Goal: Task Accomplishment & Management: Use online tool/utility

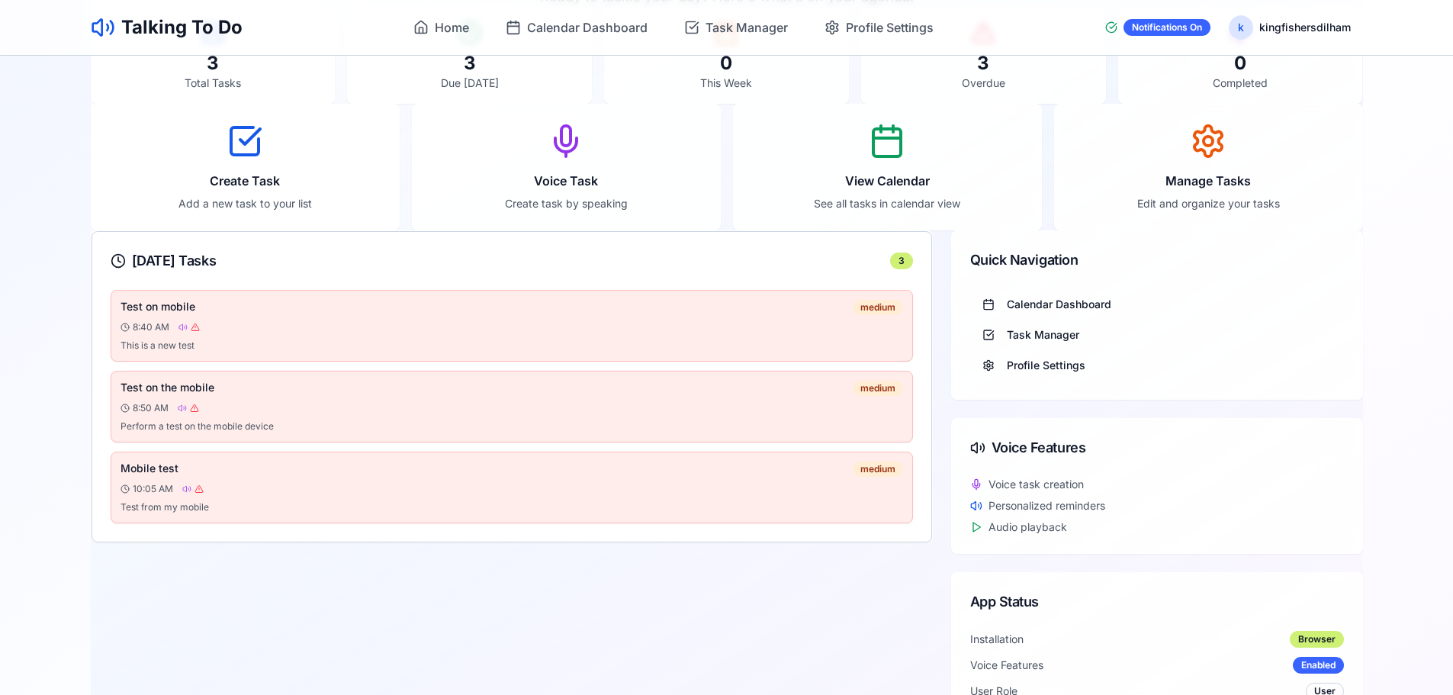
scroll to position [229, 0]
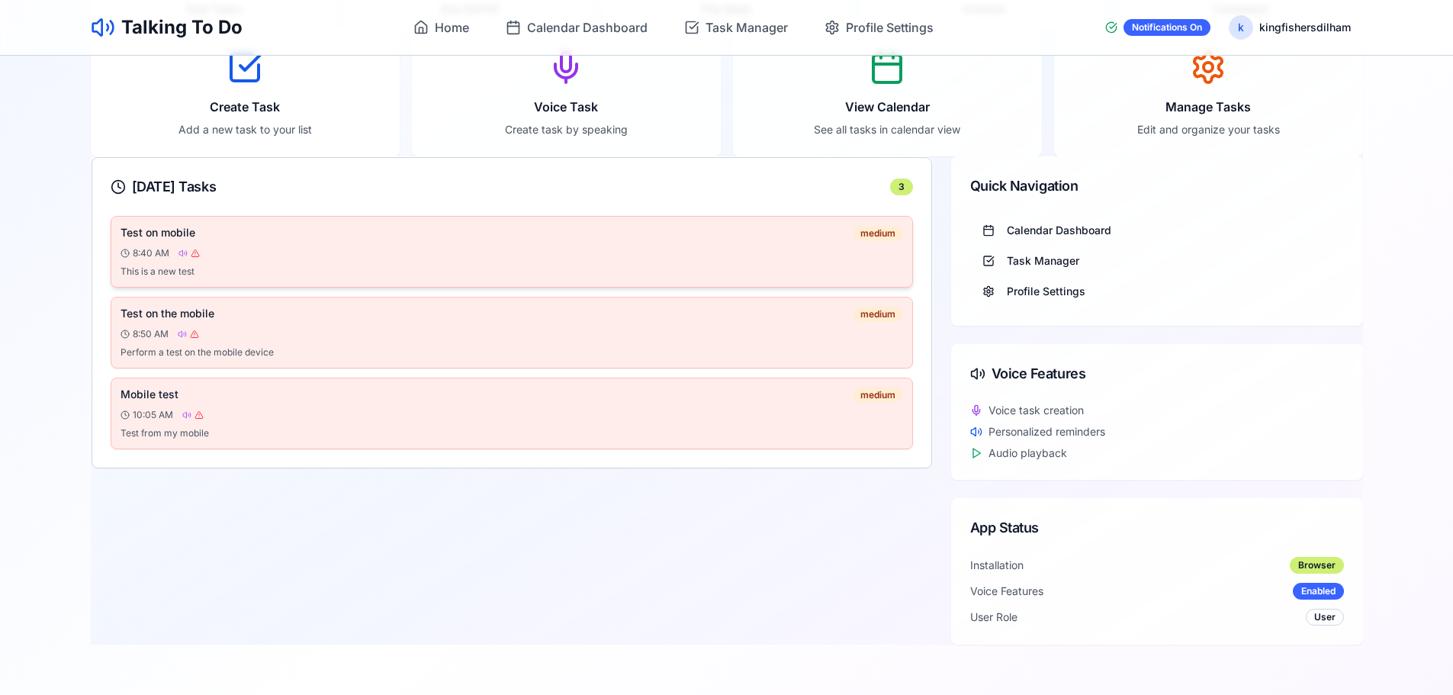
click at [293, 263] on div "Test on mobile medium 8:40 AM This is a new test" at bounding box center [511, 252] width 782 height 52
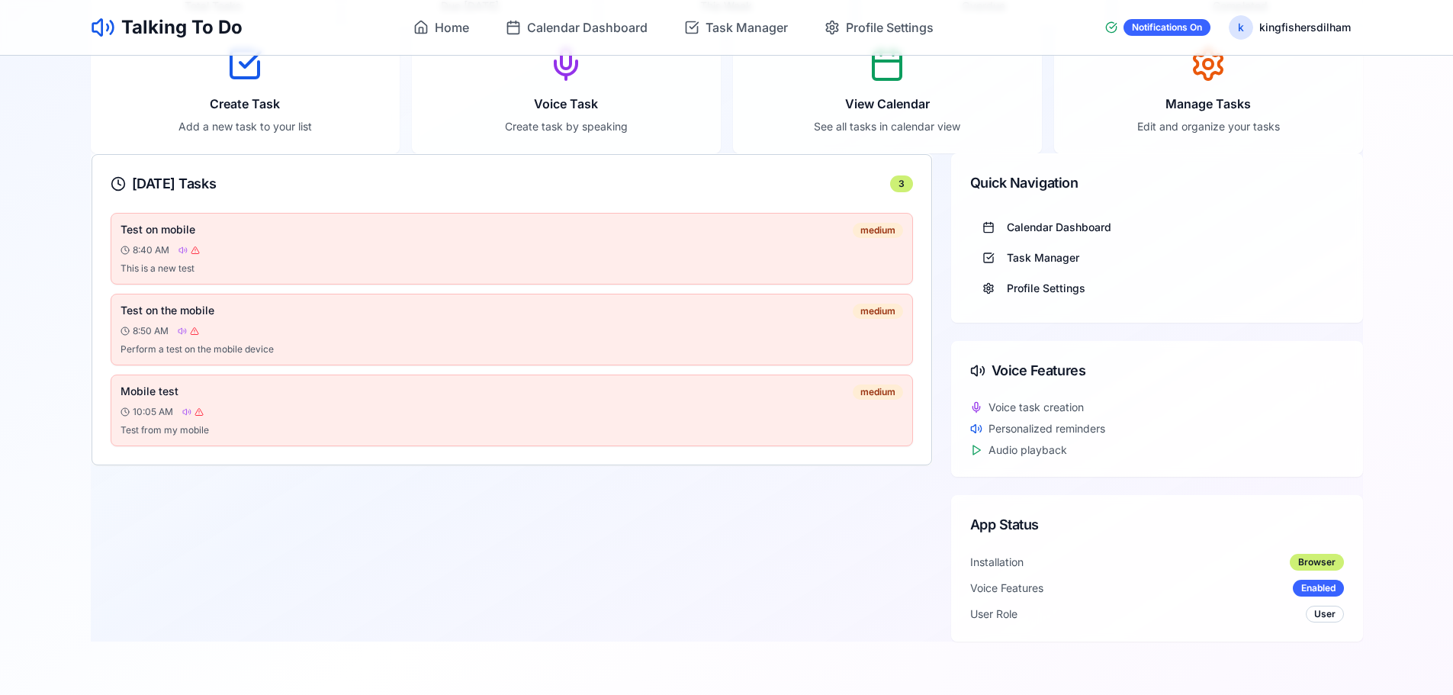
scroll to position [0, 0]
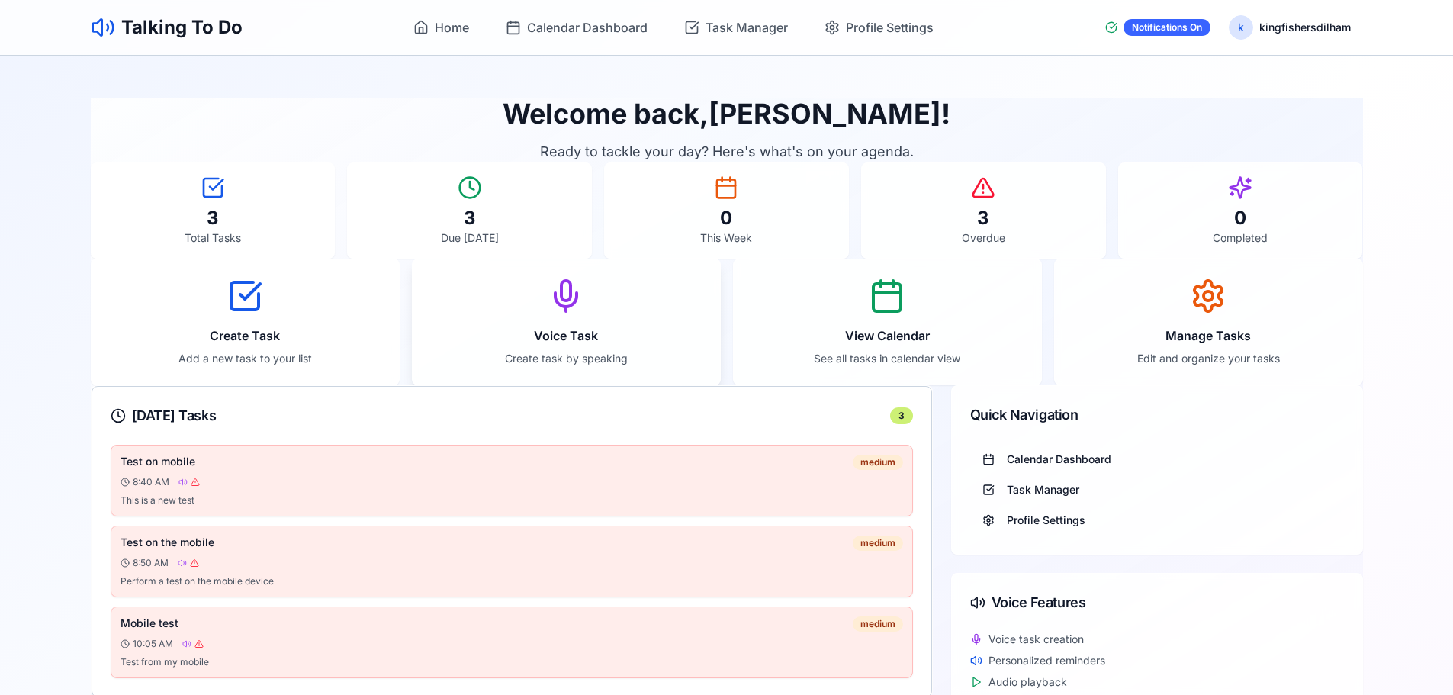
click at [561, 313] on icon at bounding box center [566, 296] width 37 height 37
click at [753, 21] on span "Task Manager" at bounding box center [746, 27] width 82 height 18
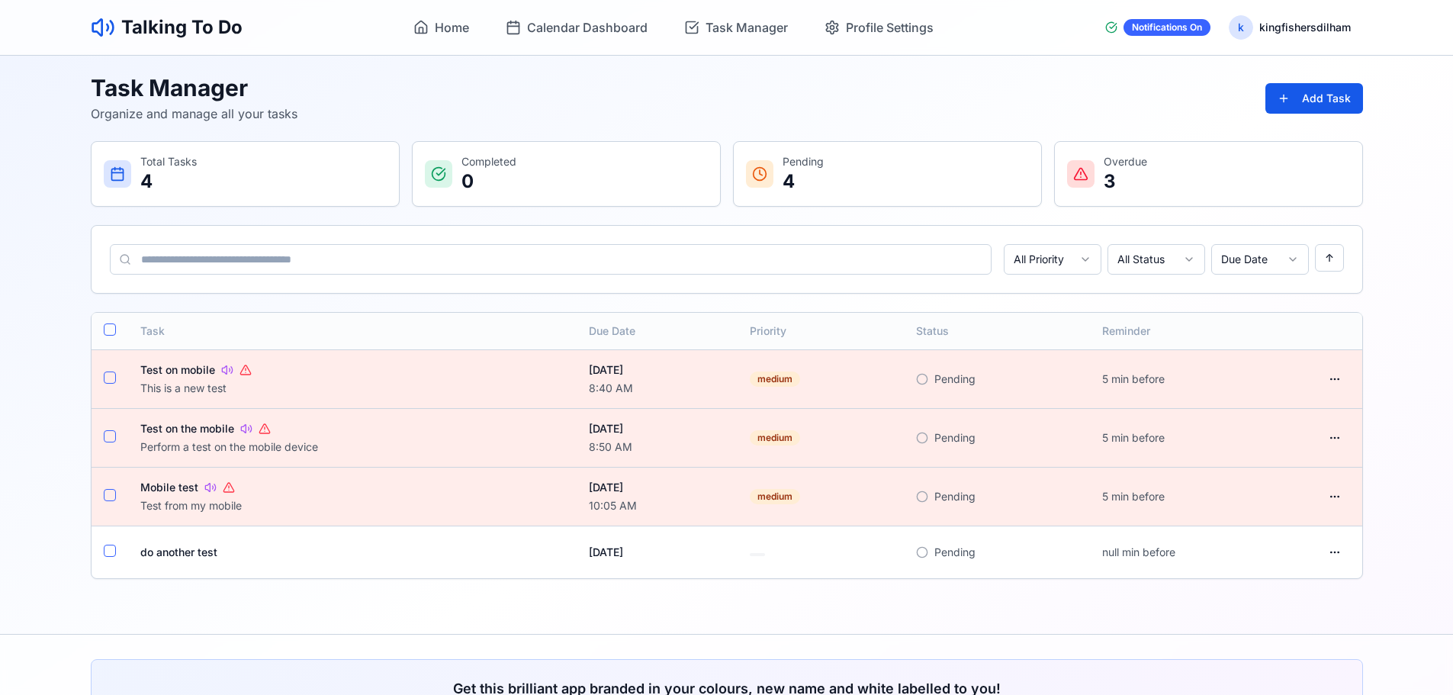
click at [111, 332] on button "button" at bounding box center [110, 329] width 12 height 12
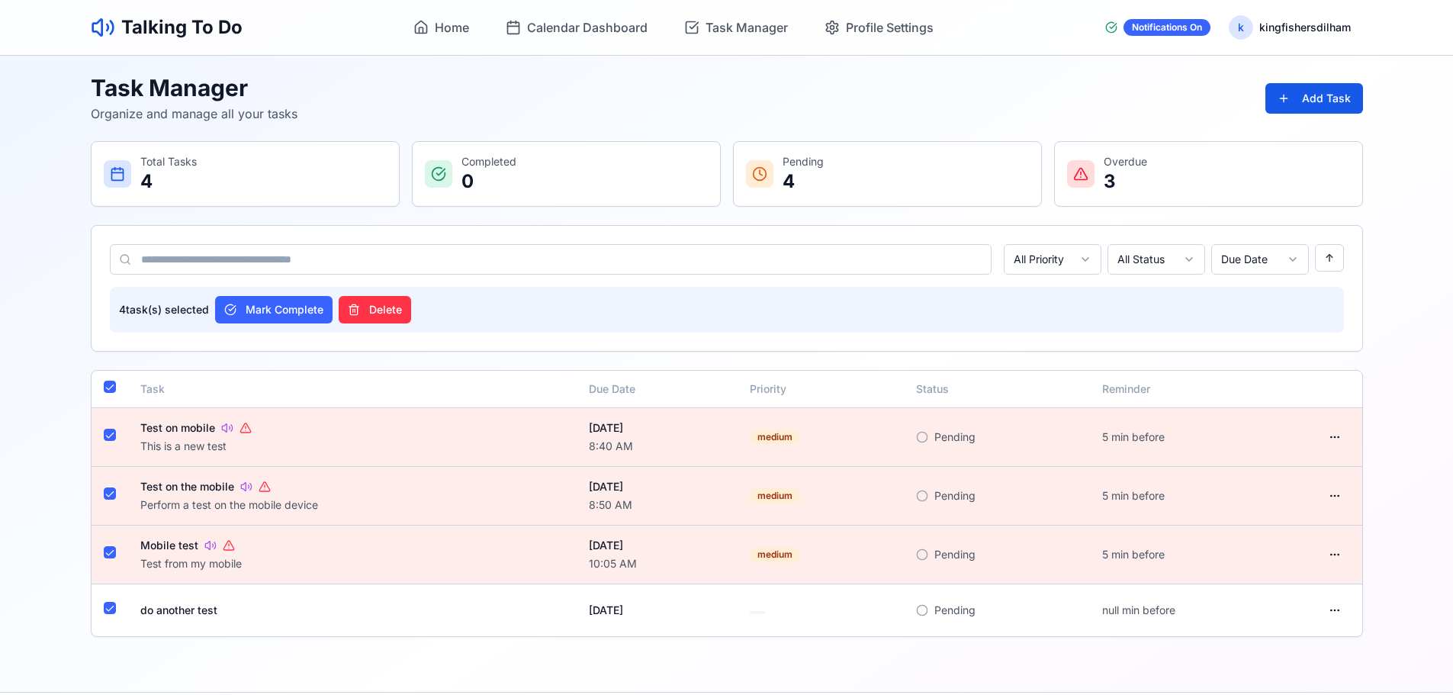
click at [385, 312] on button "Delete" at bounding box center [375, 309] width 72 height 27
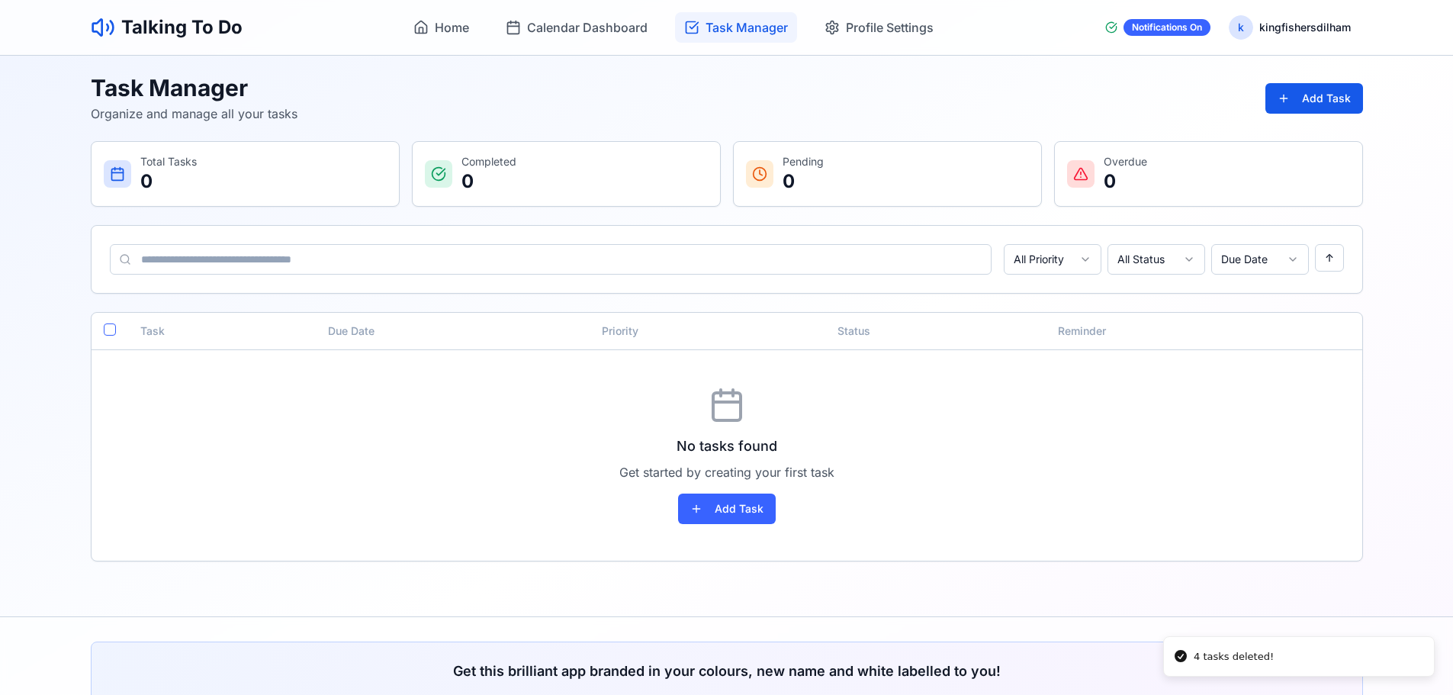
click at [744, 31] on span "Task Manager" at bounding box center [746, 27] width 82 height 18
click at [724, 510] on button "Add Task" at bounding box center [727, 508] width 98 height 31
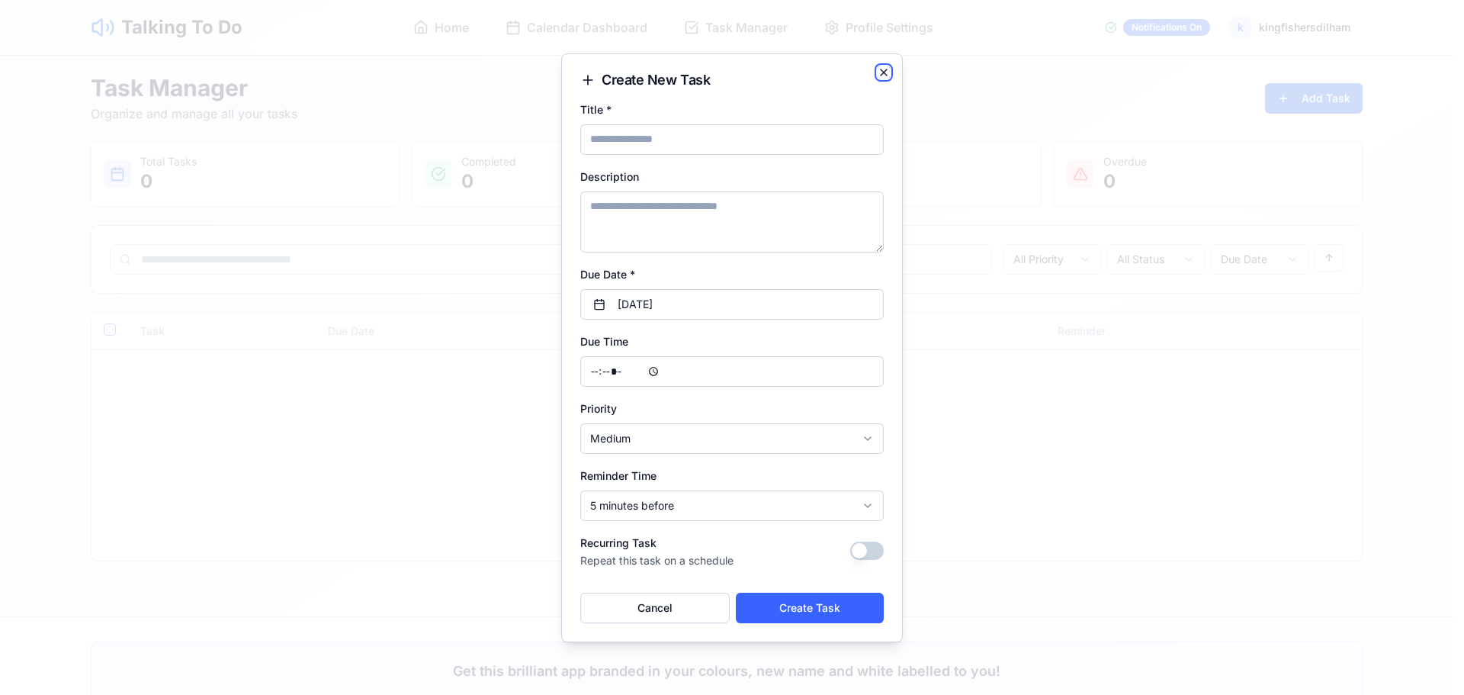
click at [888, 73] on icon "button" at bounding box center [884, 72] width 12 height 12
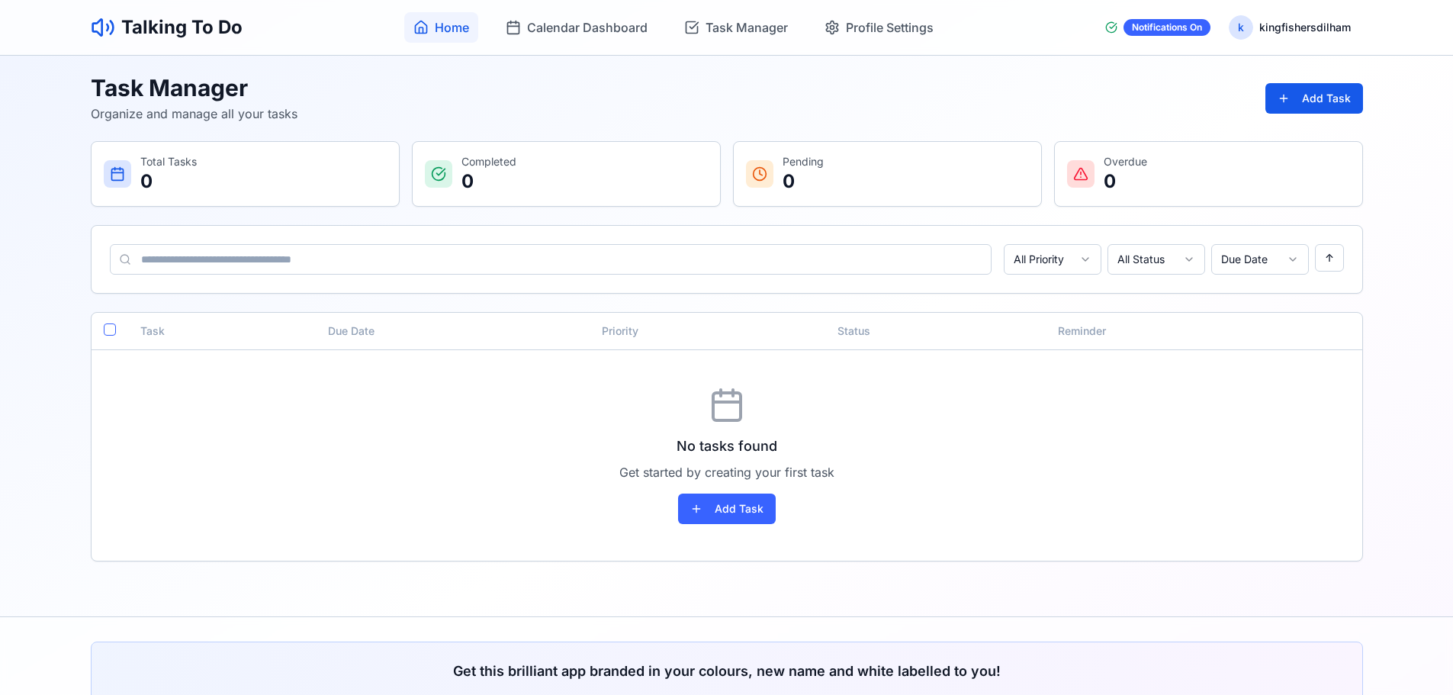
click at [447, 26] on span "Home" at bounding box center [452, 27] width 34 height 18
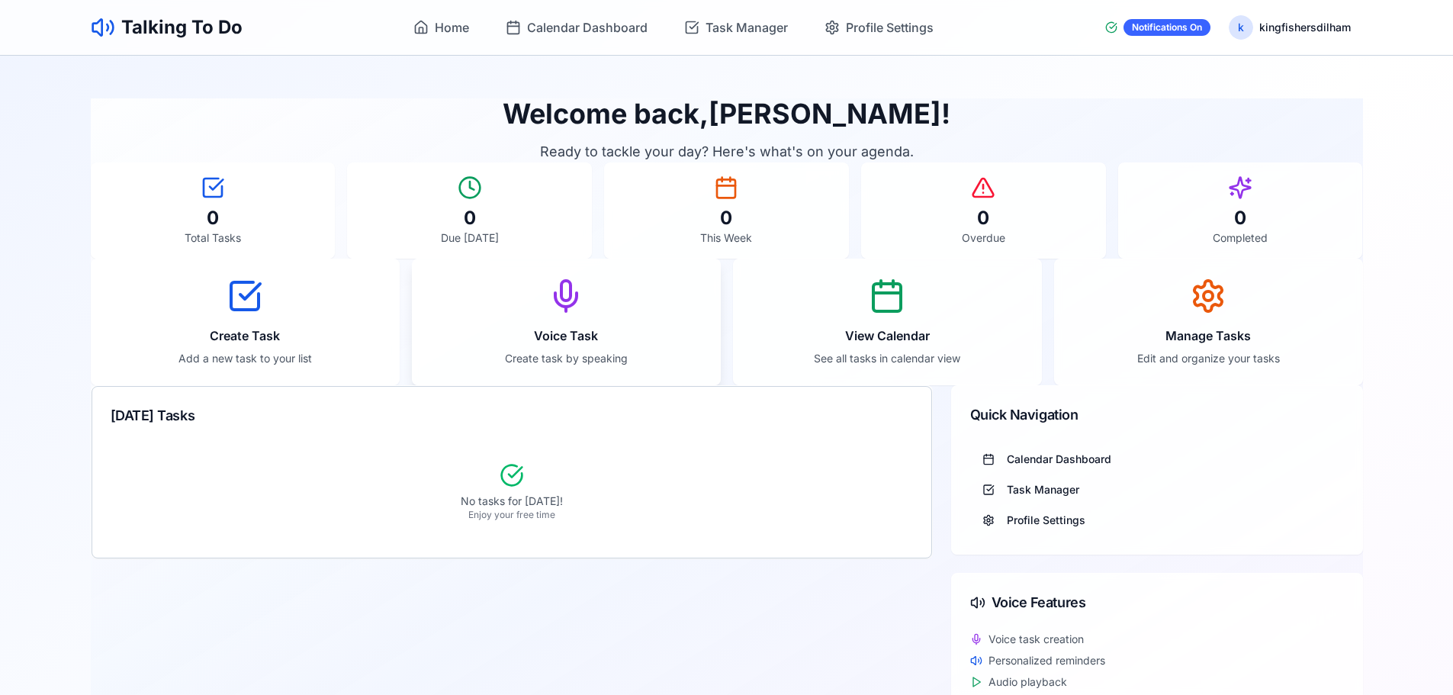
click at [574, 338] on h3 "Voice Task" at bounding box center [566, 335] width 271 height 18
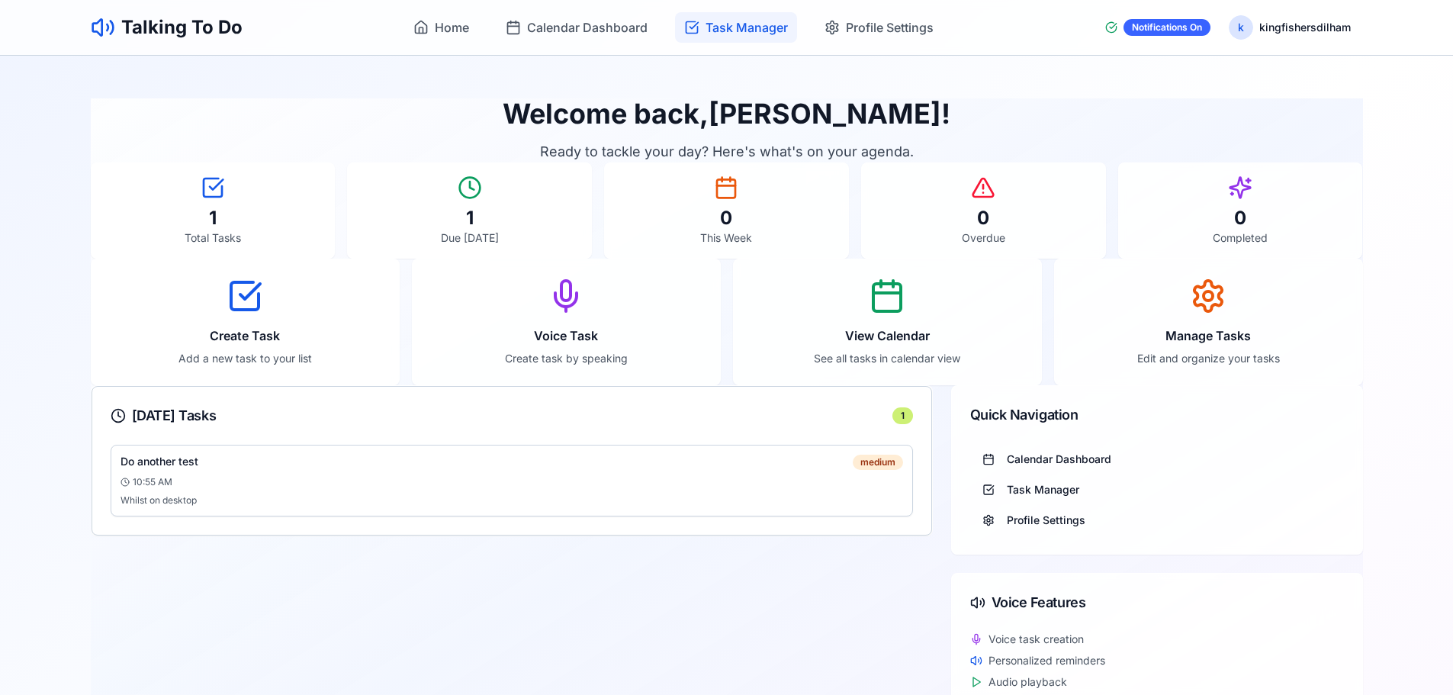
click at [715, 28] on span "Task Manager" at bounding box center [746, 27] width 82 height 18
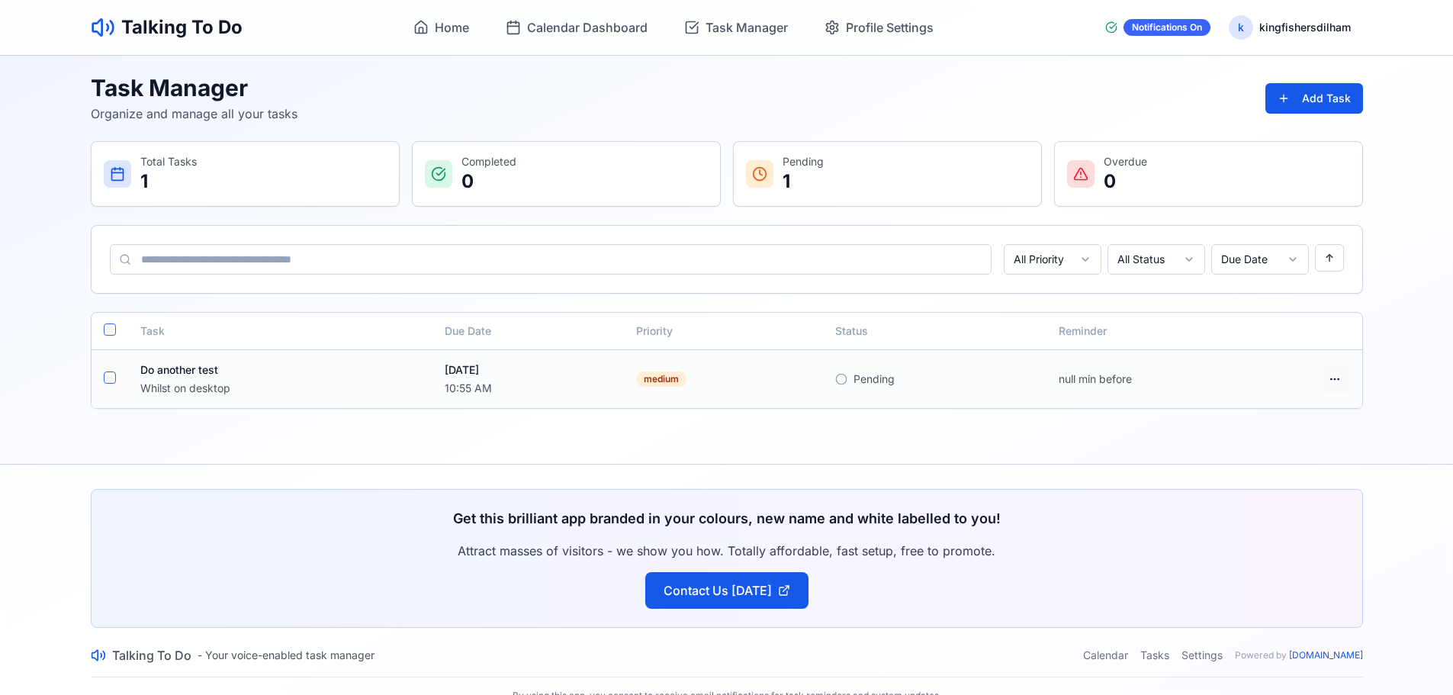
click at [1335, 374] on html "Talking To Do Home Calendar Dashboard Task Manager Profile Settings Notificatio…" at bounding box center [726, 363] width 1453 height 726
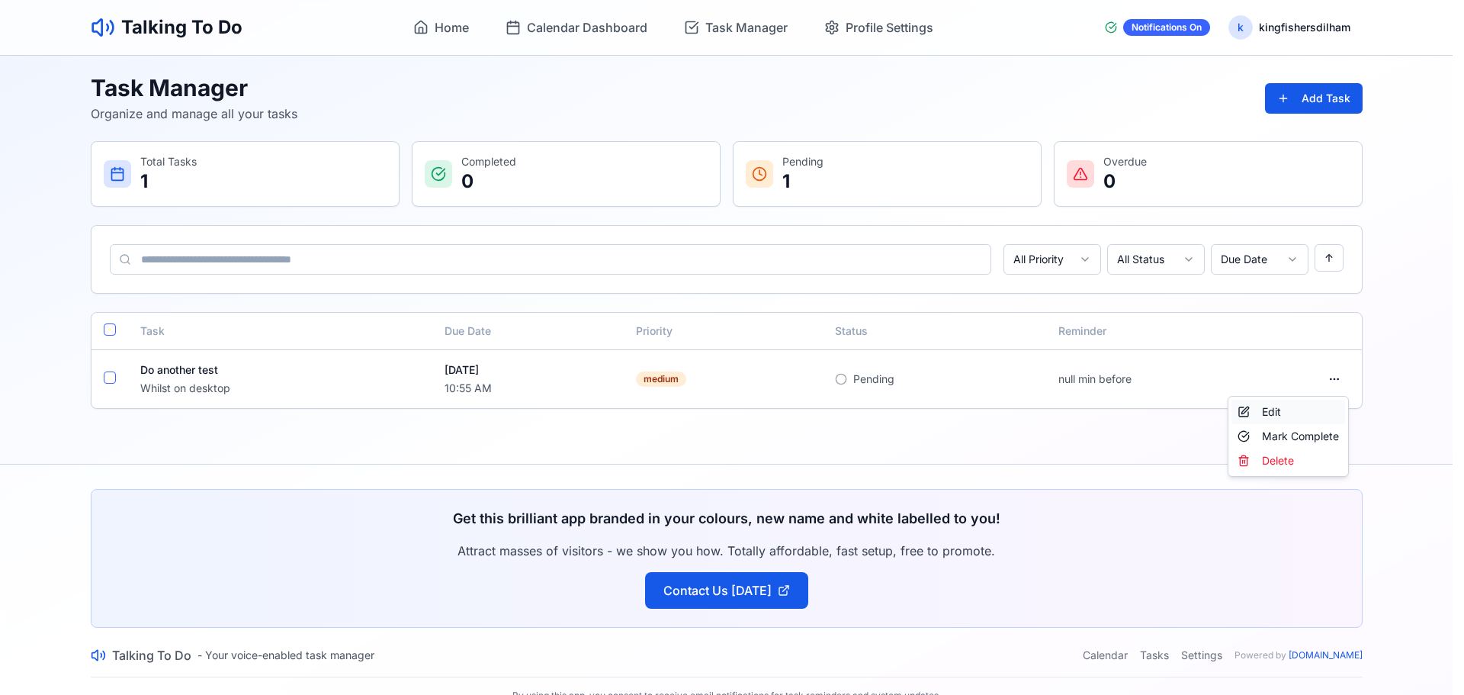
click at [1261, 413] on div "Edit" at bounding box center [1289, 412] width 114 height 24
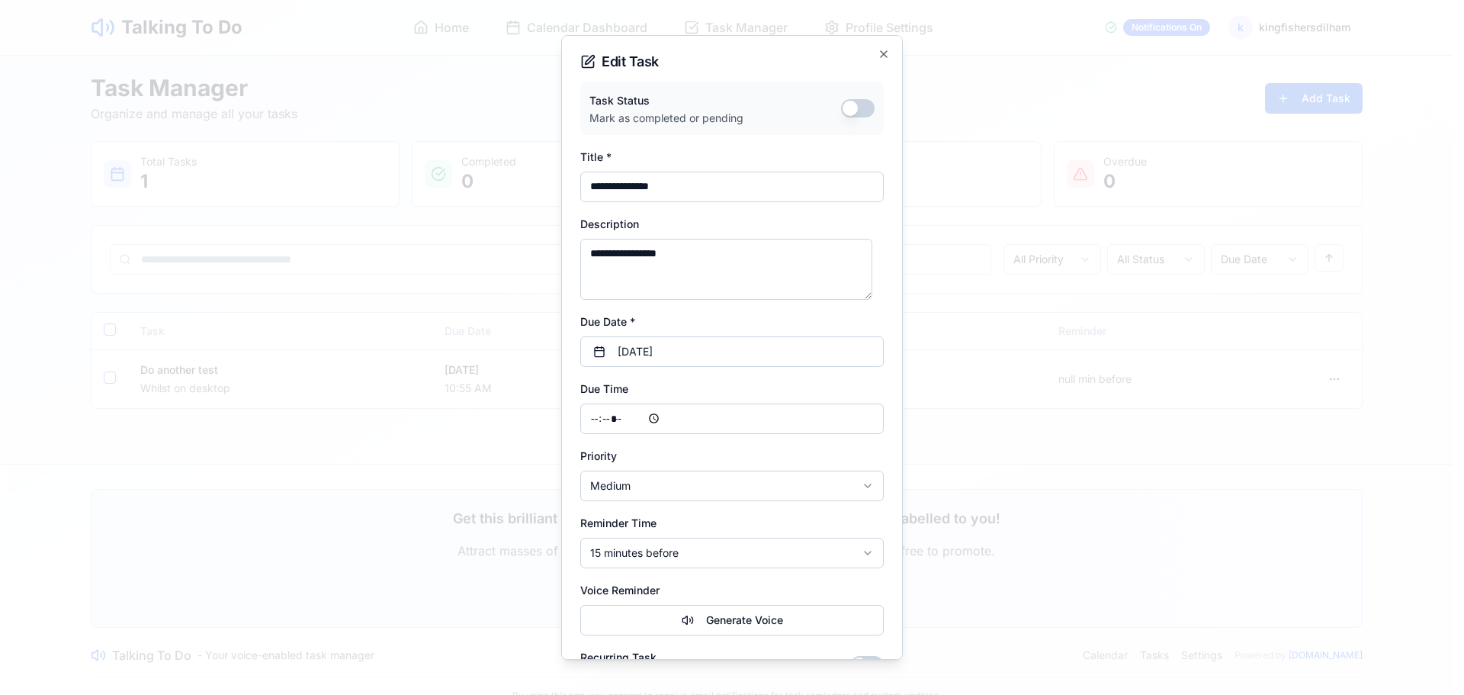
click at [673, 541] on body "**********" at bounding box center [726, 363] width 1453 height 726
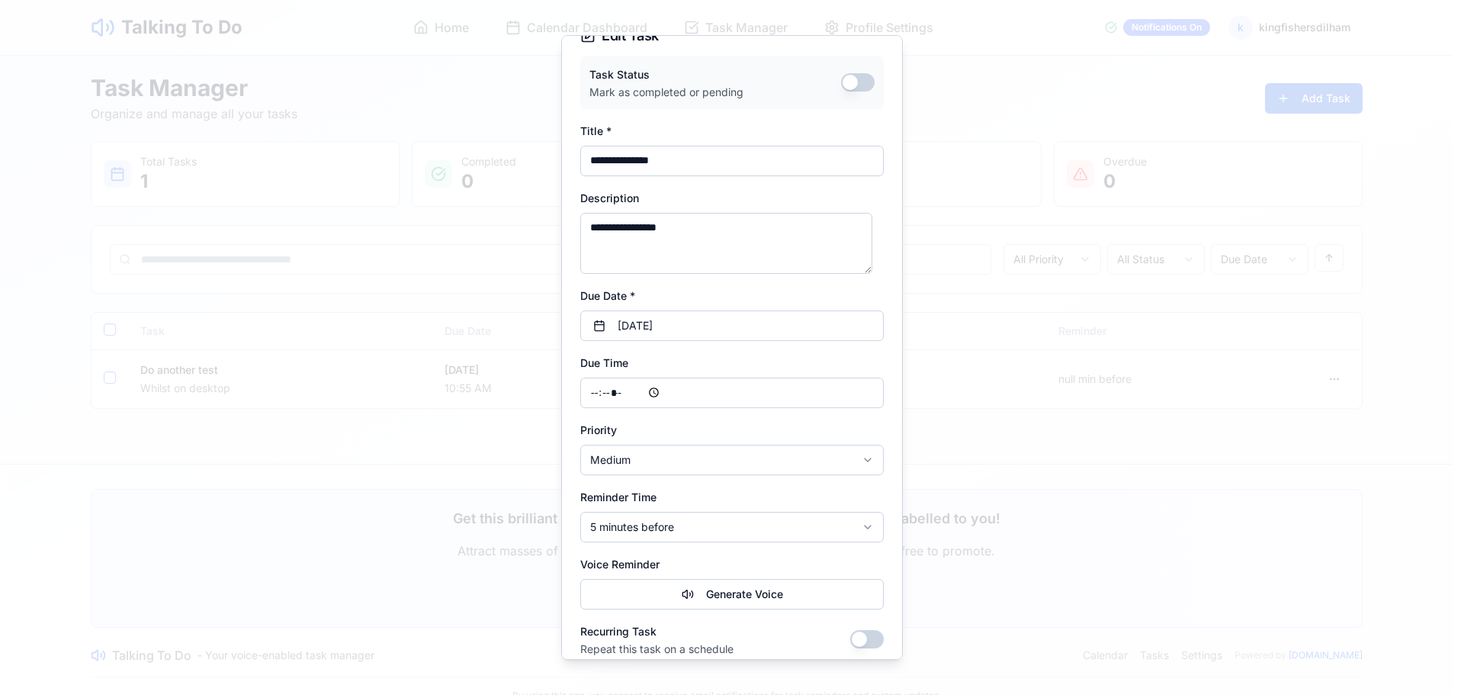
scroll to position [96, 0]
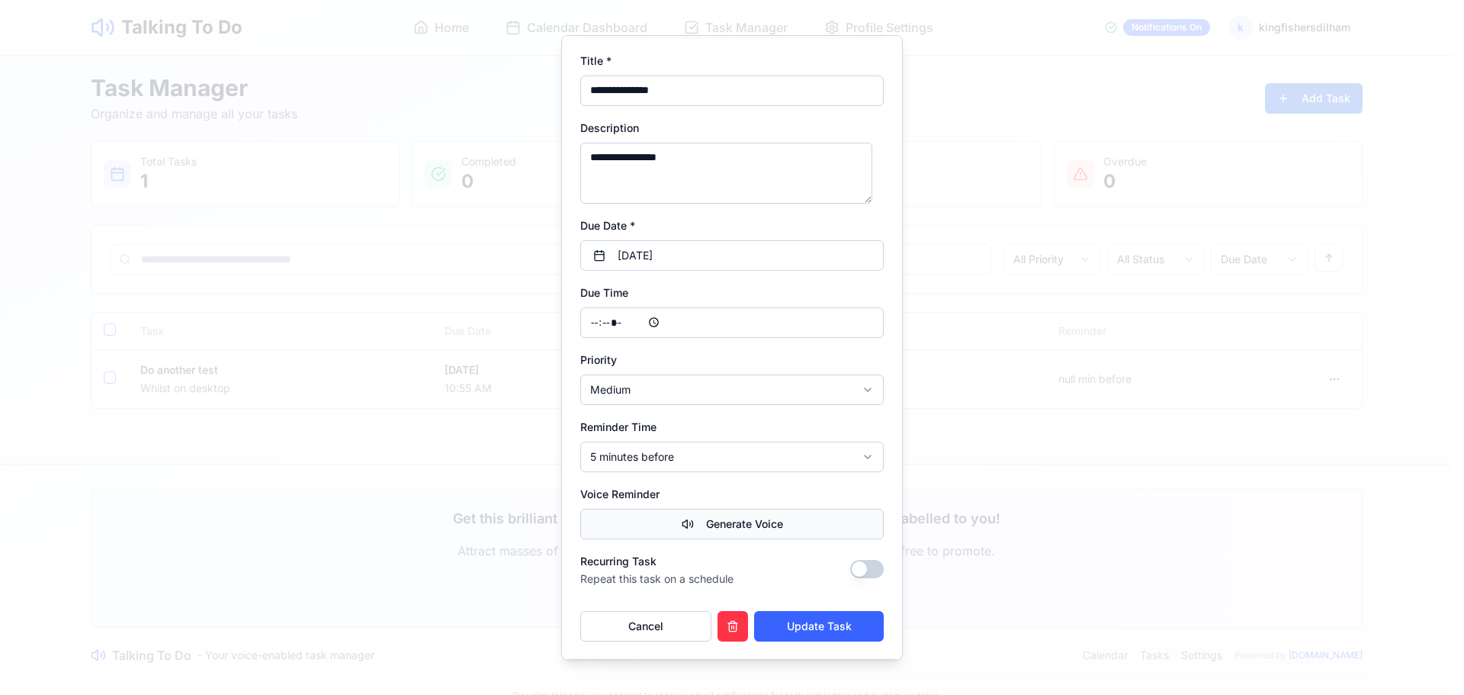
click at [715, 522] on button "Generate Voice" at bounding box center [732, 524] width 304 height 31
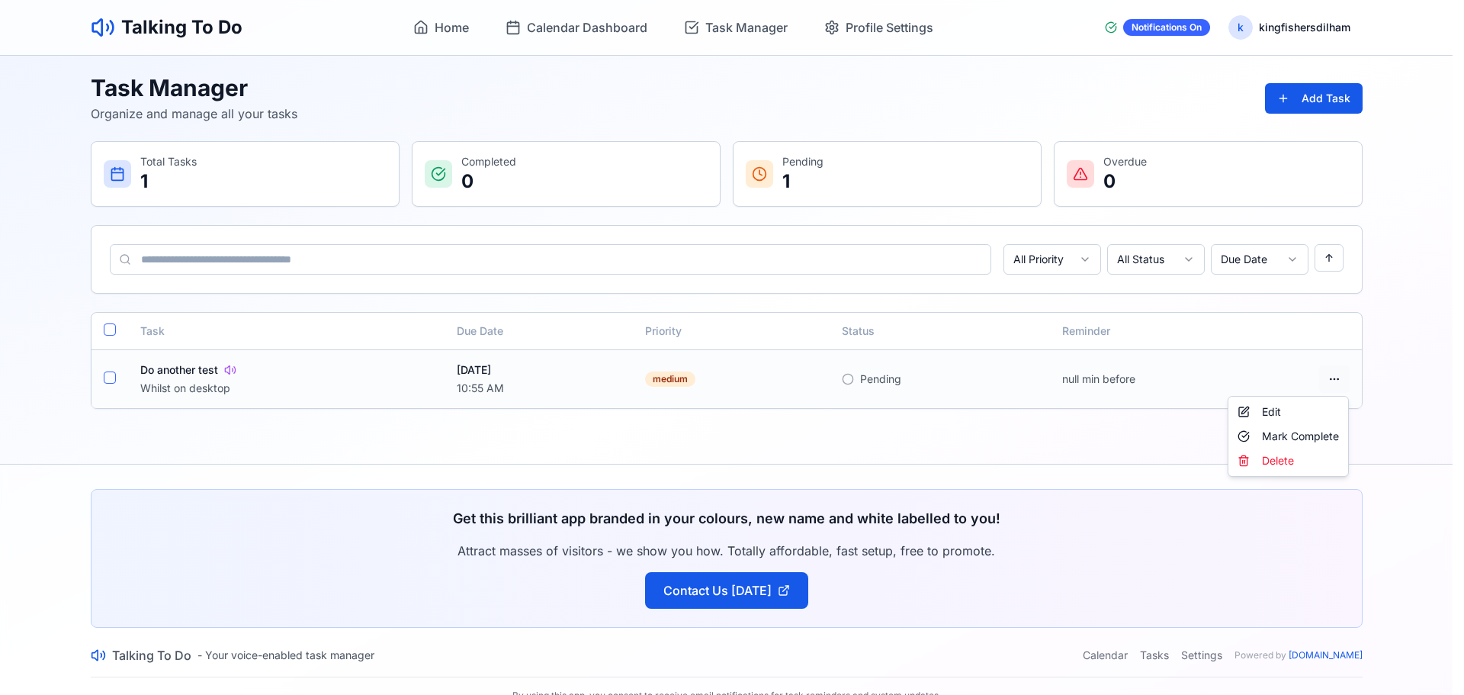
click at [1336, 381] on html "Talking To Do Home Calendar Dashboard Task Manager Profile Settings Notificatio…" at bounding box center [732, 363] width 1464 height 726
click at [1277, 406] on div "Edit" at bounding box center [1289, 412] width 114 height 24
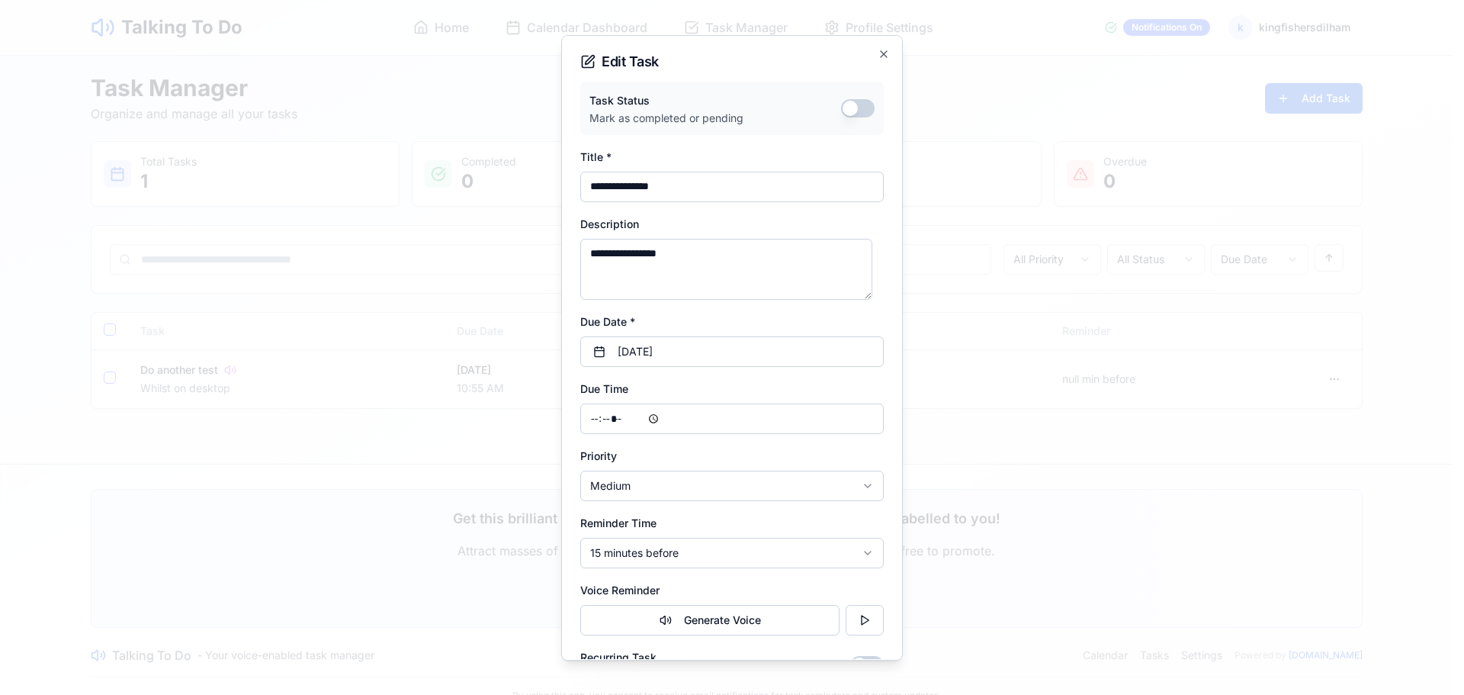
click at [758, 552] on body "**********" at bounding box center [726, 363] width 1453 height 726
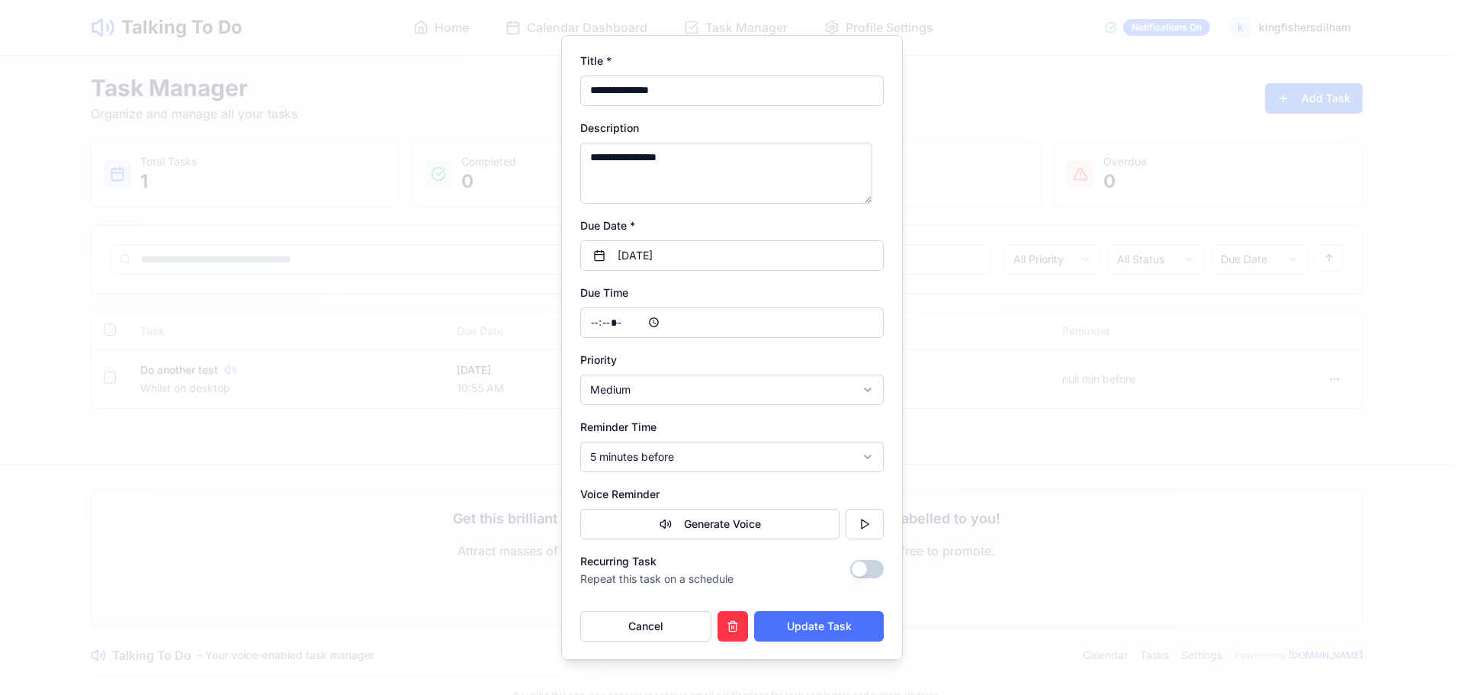
click at [810, 623] on button "Update Task" at bounding box center [819, 626] width 130 height 31
